Goal: Task Accomplishment & Management: Manage account settings

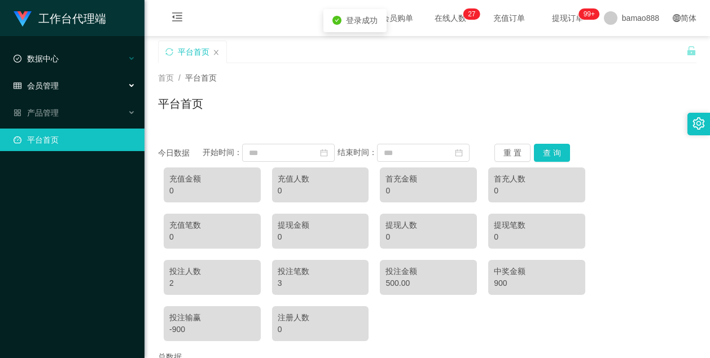
click at [86, 64] on div "数据中心" at bounding box center [72, 58] width 145 height 23
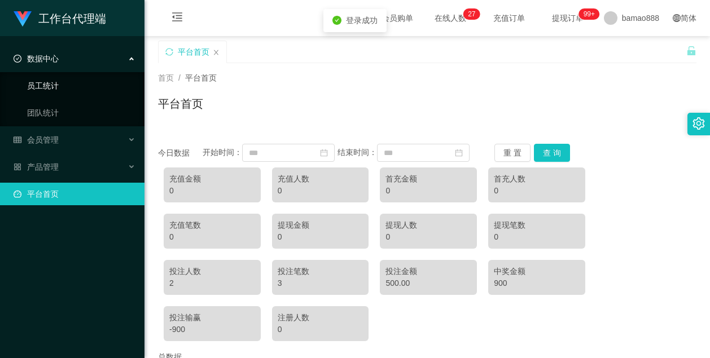
drag, startPoint x: 87, startPoint y: 85, endPoint x: 94, endPoint y: 85, distance: 7.4
click at [87, 85] on link "员工统计" at bounding box center [81, 86] width 108 height 23
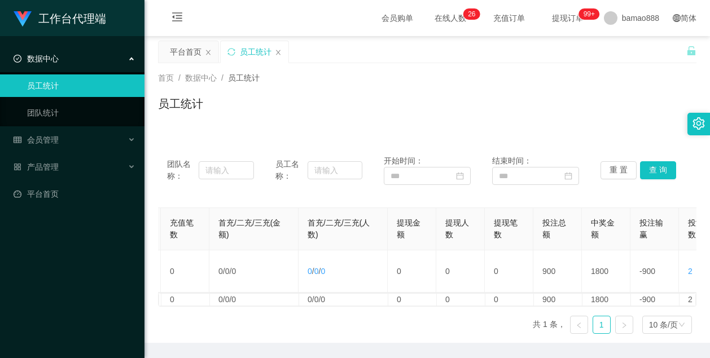
scroll to position [0, 336]
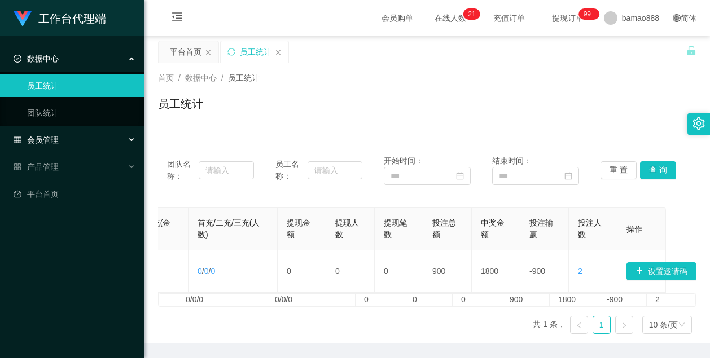
drag, startPoint x: 63, startPoint y: 134, endPoint x: 101, endPoint y: 138, distance: 38.6
click at [65, 134] on div "会员管理" at bounding box center [72, 140] width 145 height 23
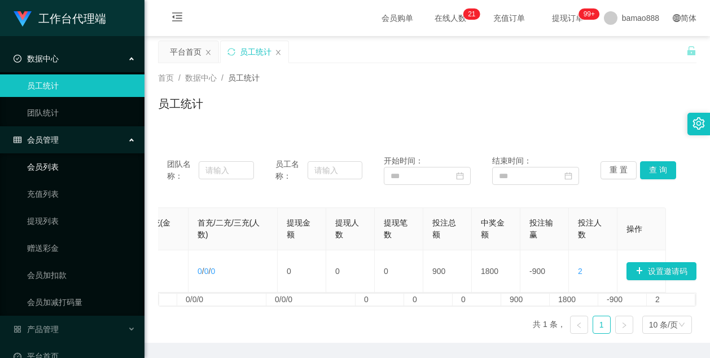
click at [98, 164] on link "会员列表" at bounding box center [81, 167] width 108 height 23
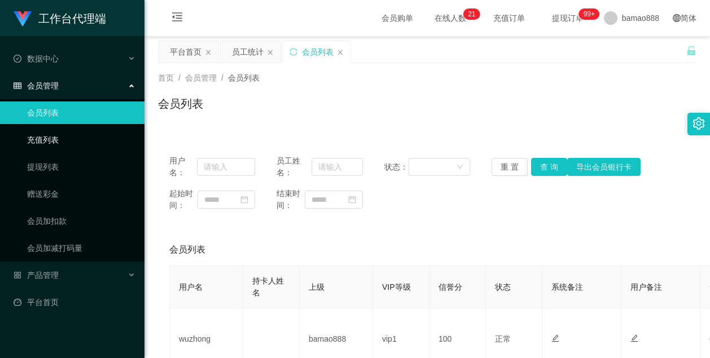
click at [58, 146] on link "充值列表" at bounding box center [81, 140] width 108 height 23
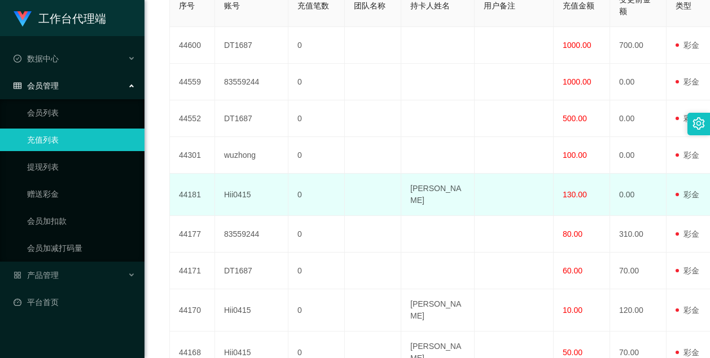
scroll to position [282, 0]
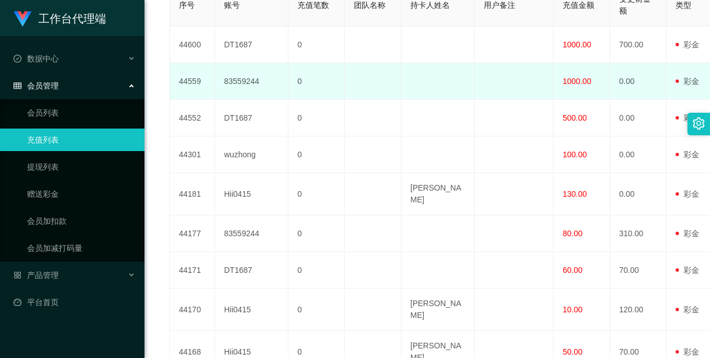
click at [259, 100] on td "83559244" at bounding box center [251, 81] width 73 height 37
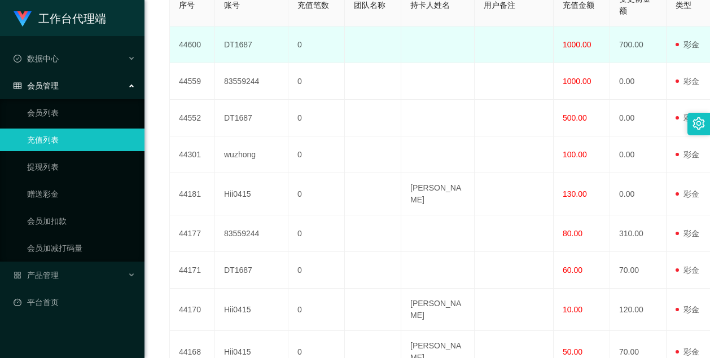
drag, startPoint x: 268, startPoint y: 78, endPoint x: 325, endPoint y: 73, distance: 57.3
click at [269, 63] on td "DT1687" at bounding box center [251, 45] width 73 height 37
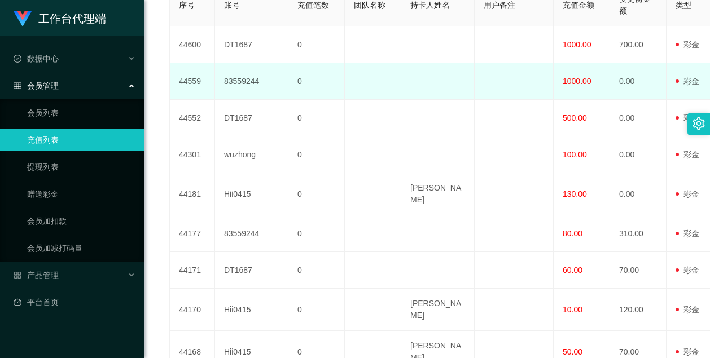
click at [574, 86] on span "1000.00" at bounding box center [577, 81] width 29 height 9
